Goal: Transaction & Acquisition: Purchase product/service

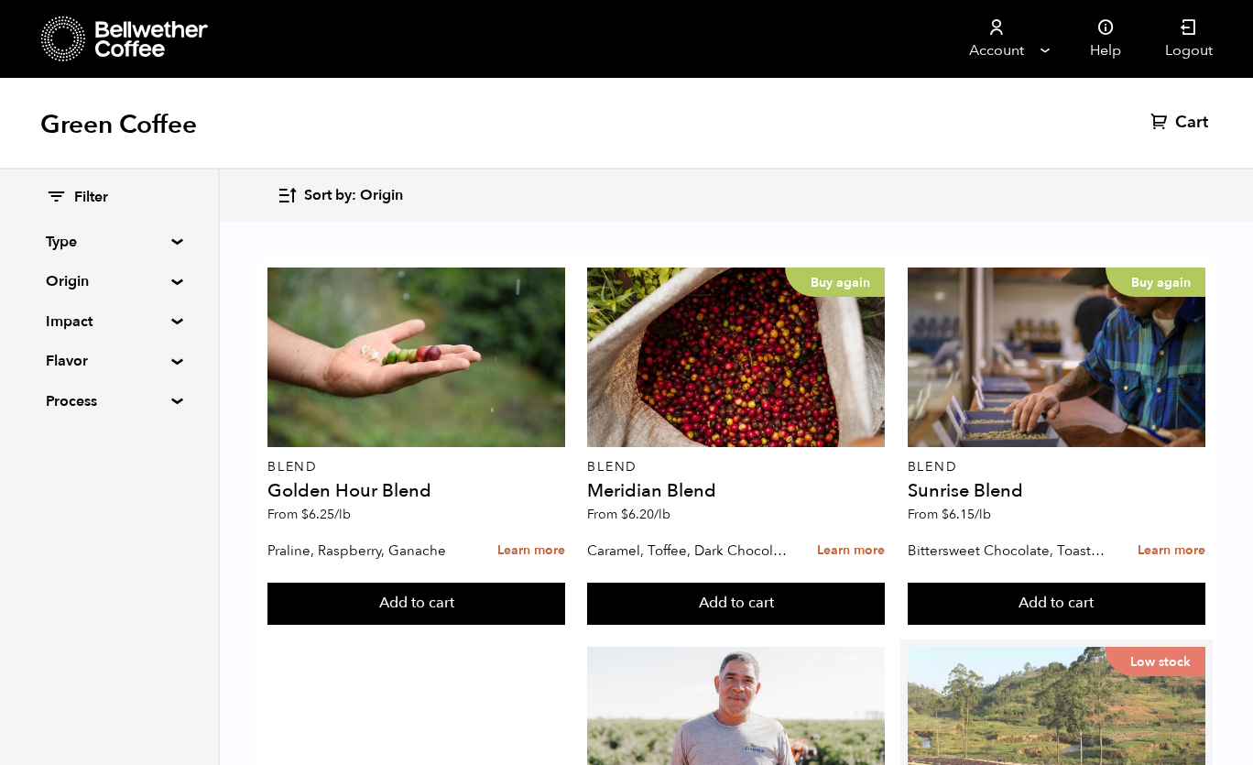
scroll to position [481, 0]
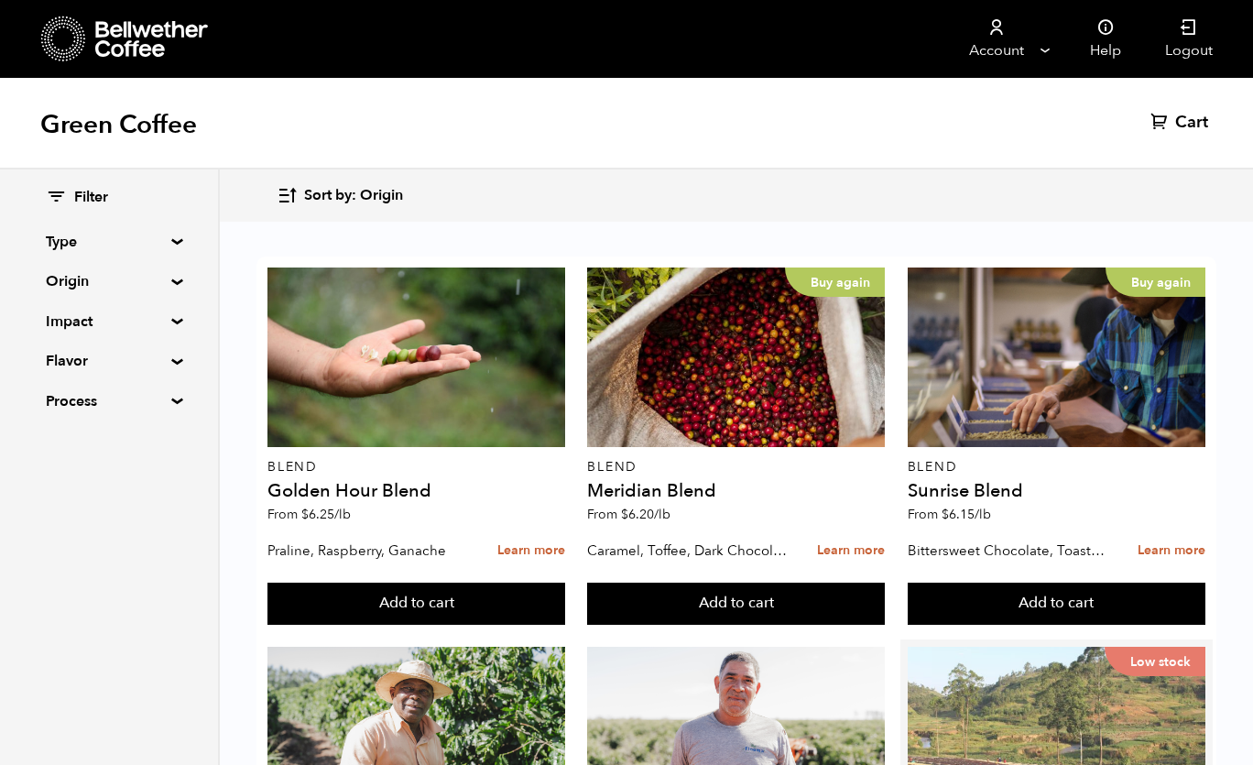
click at [1073, 647] on div "Low stock" at bounding box center [1057, 737] width 298 height 180
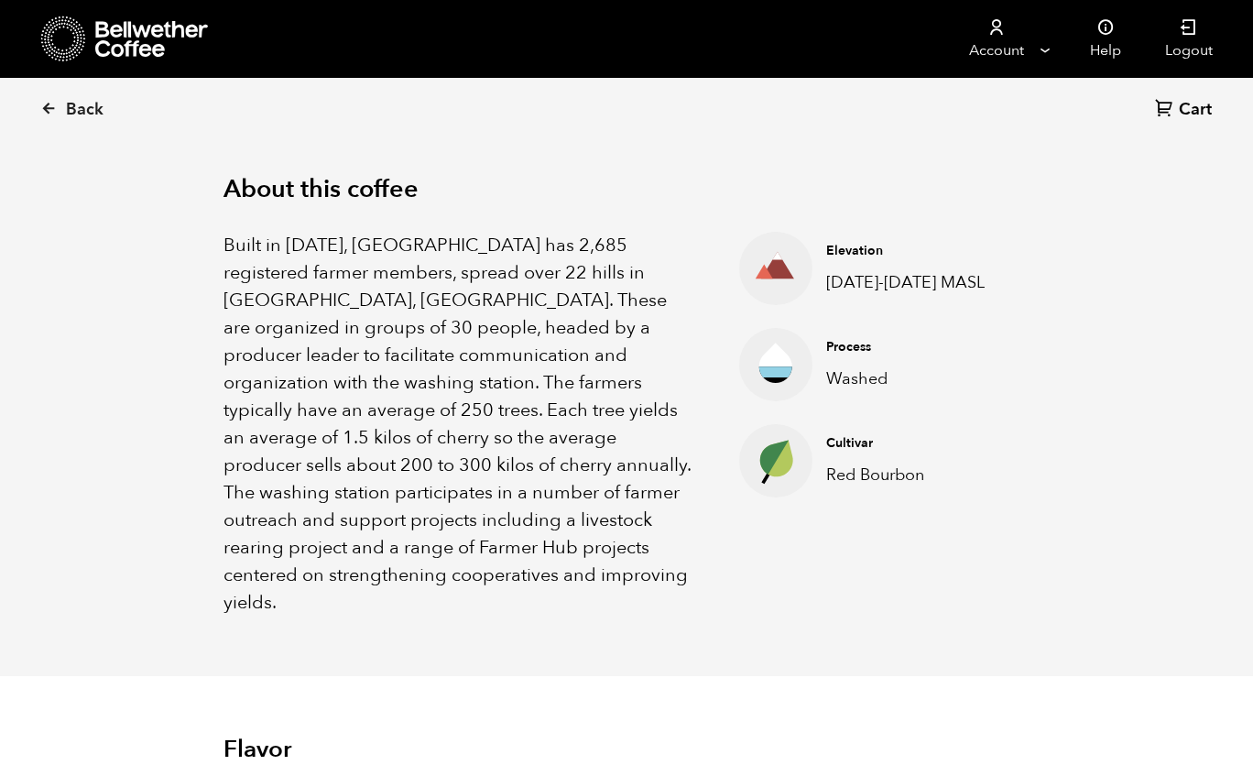
scroll to position [560, 0]
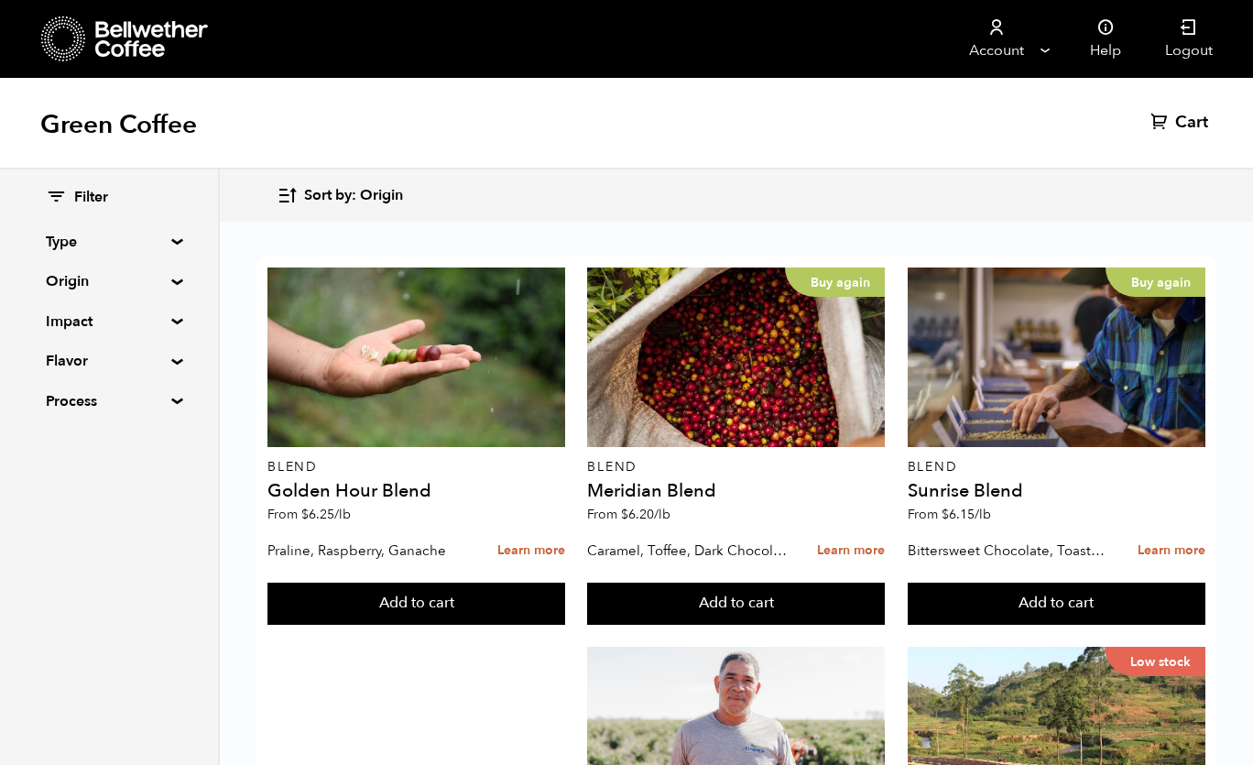
scroll to position [759, 0]
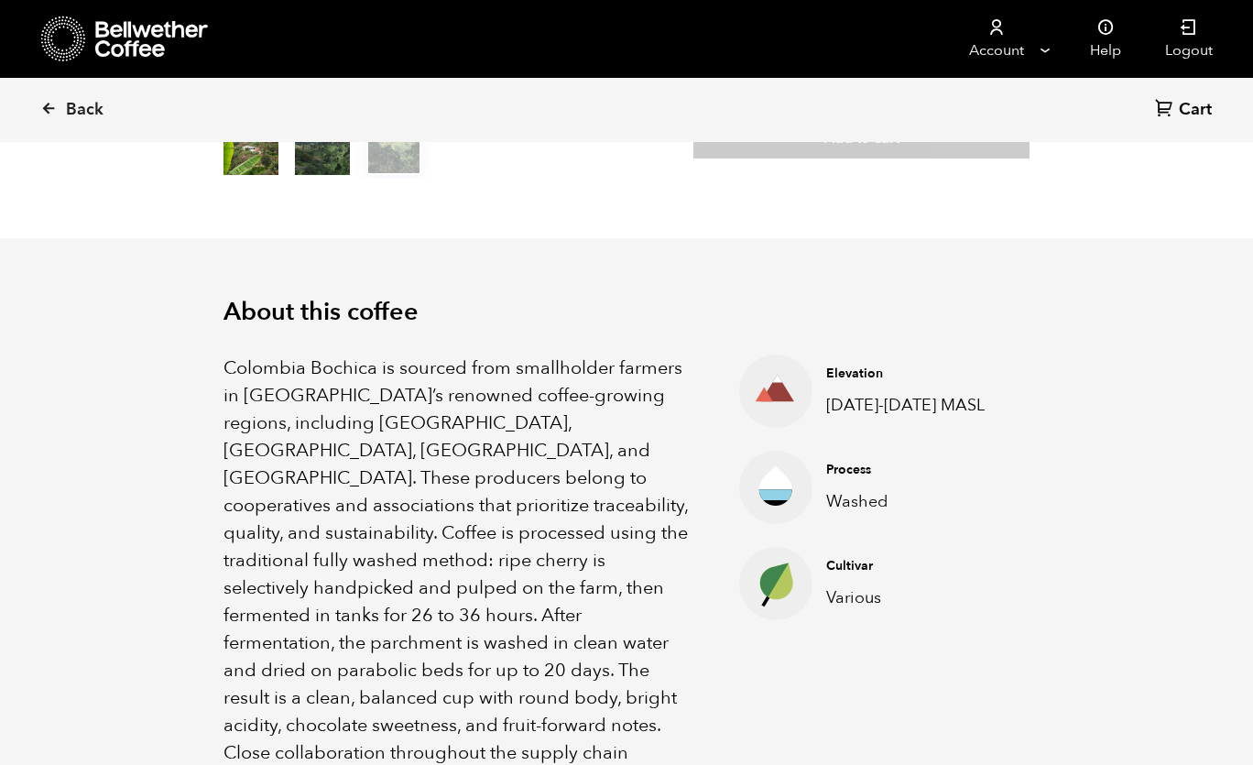
scroll to position [447, 0]
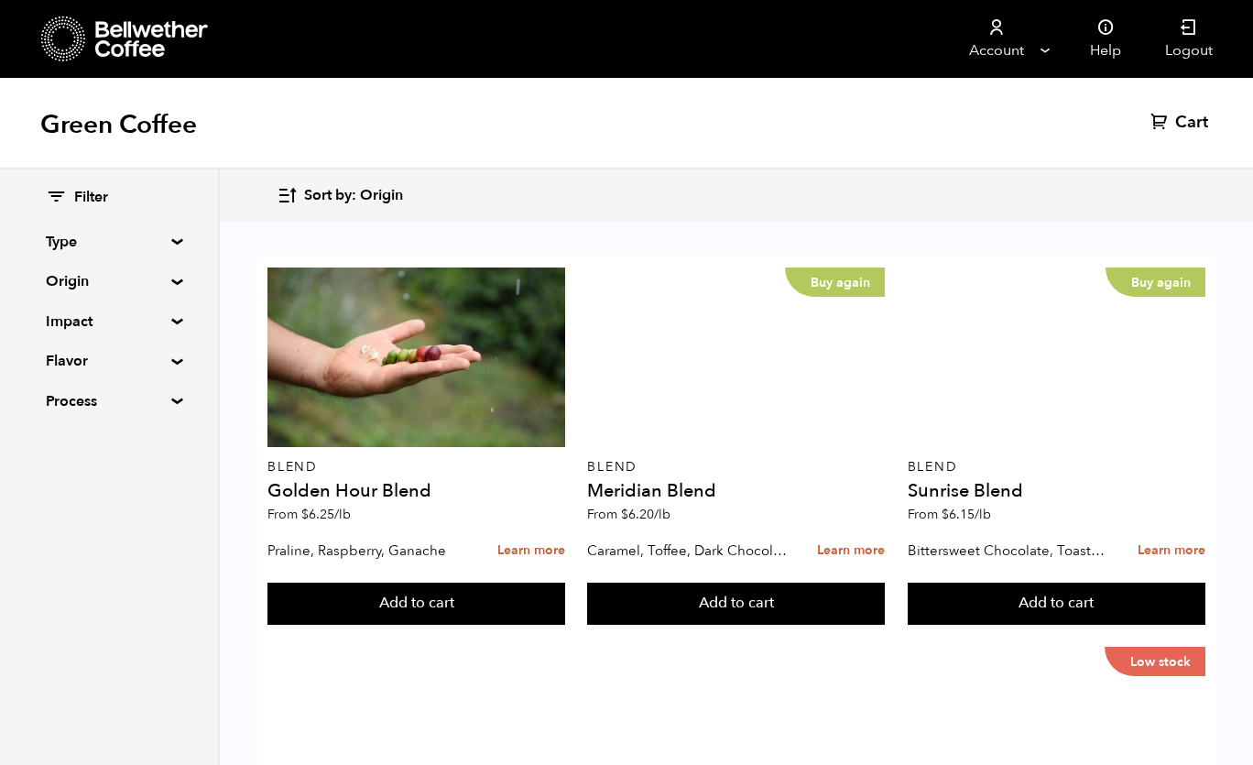
scroll to position [1553, 0]
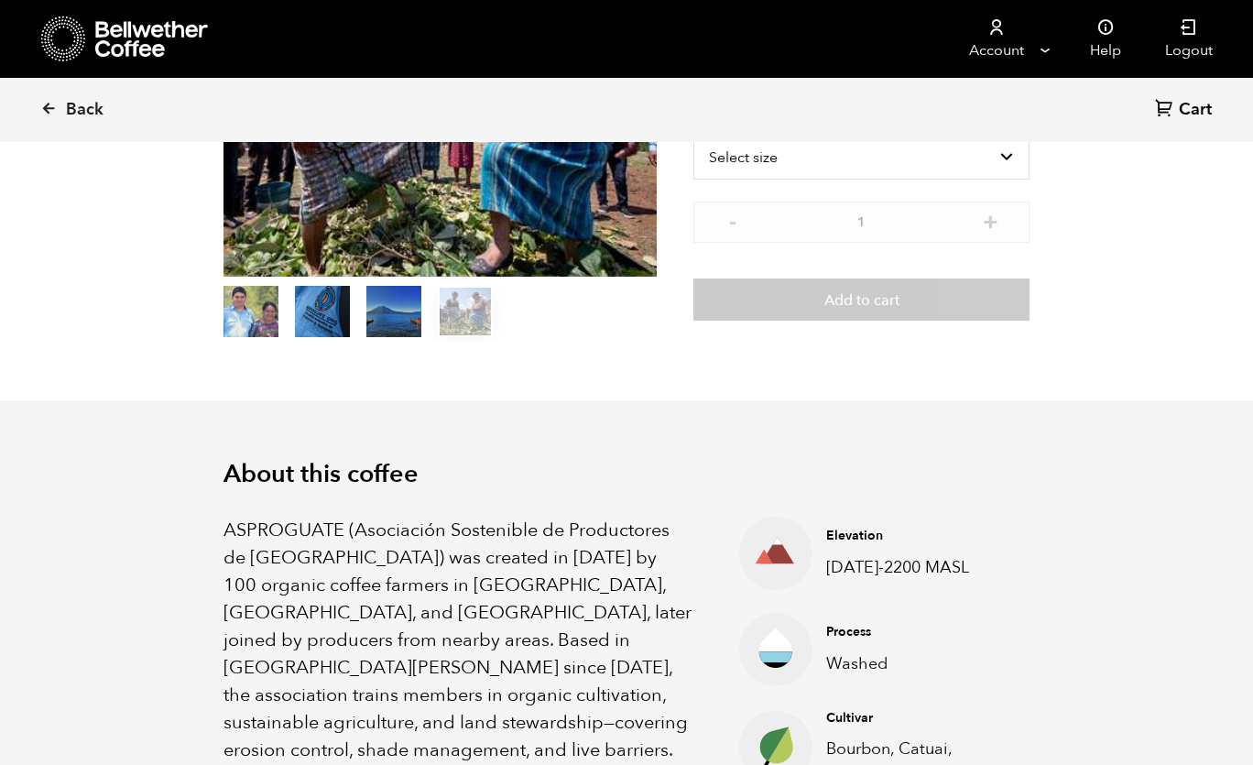
scroll to position [31, 0]
